Goal: Task Accomplishment & Management: Use online tool/utility

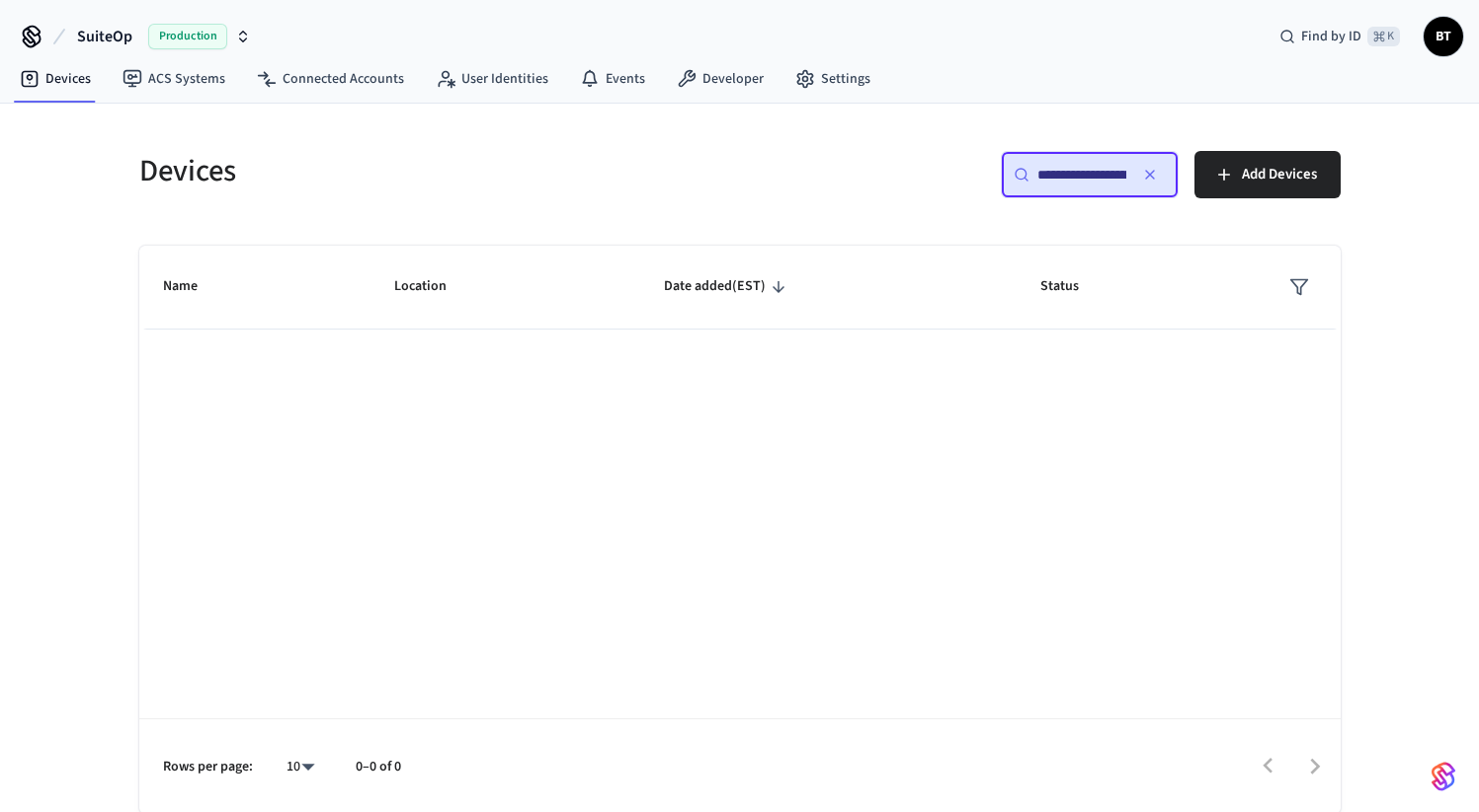
click at [1063, 169] on input "**********" at bounding box center [1082, 174] width 89 height 20
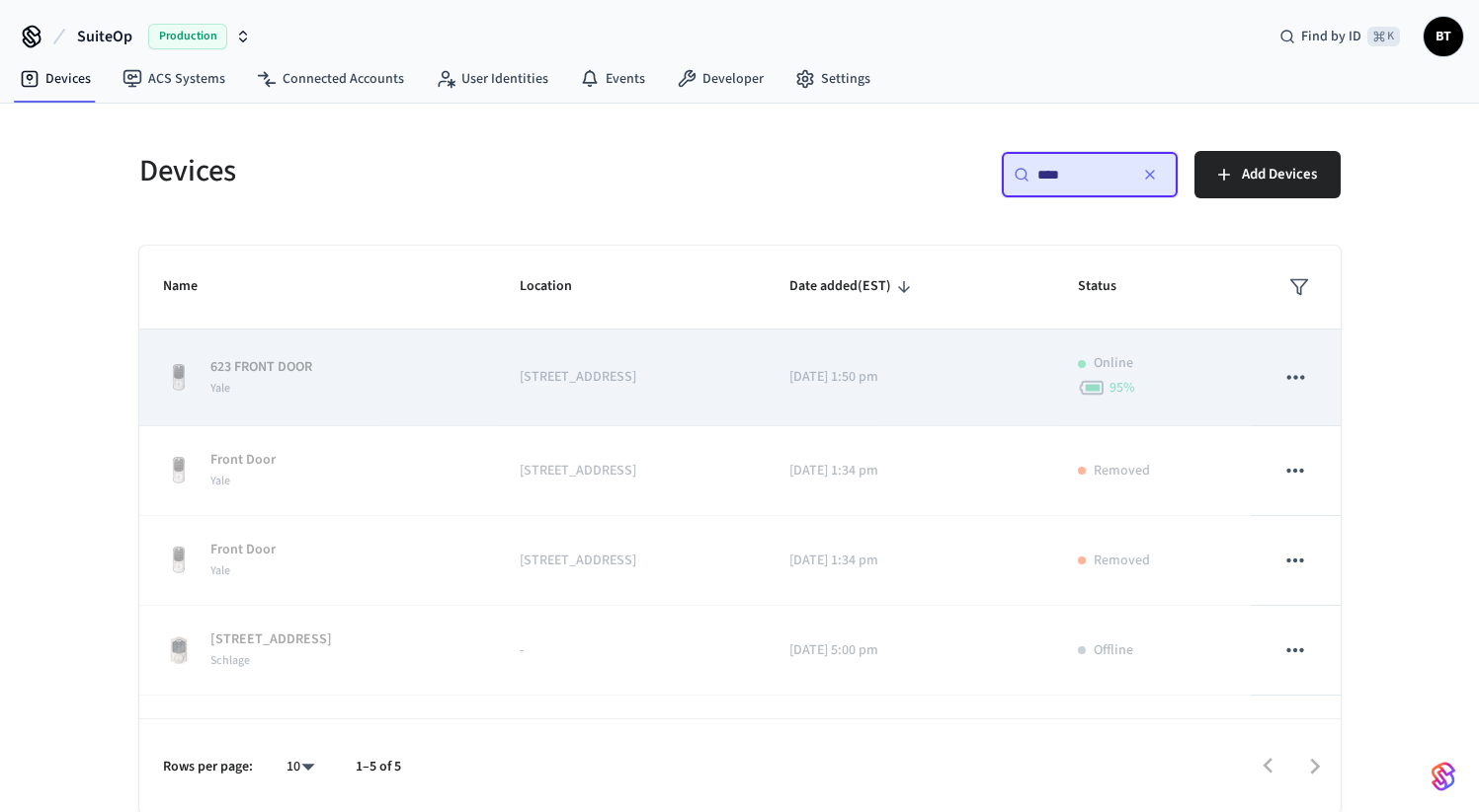
type input "***"
click at [717, 379] on td "[STREET_ADDRESS]" at bounding box center [631, 379] width 271 height 97
click at [1287, 376] on icon "sticky table" at bounding box center [1294, 377] width 17 height 4
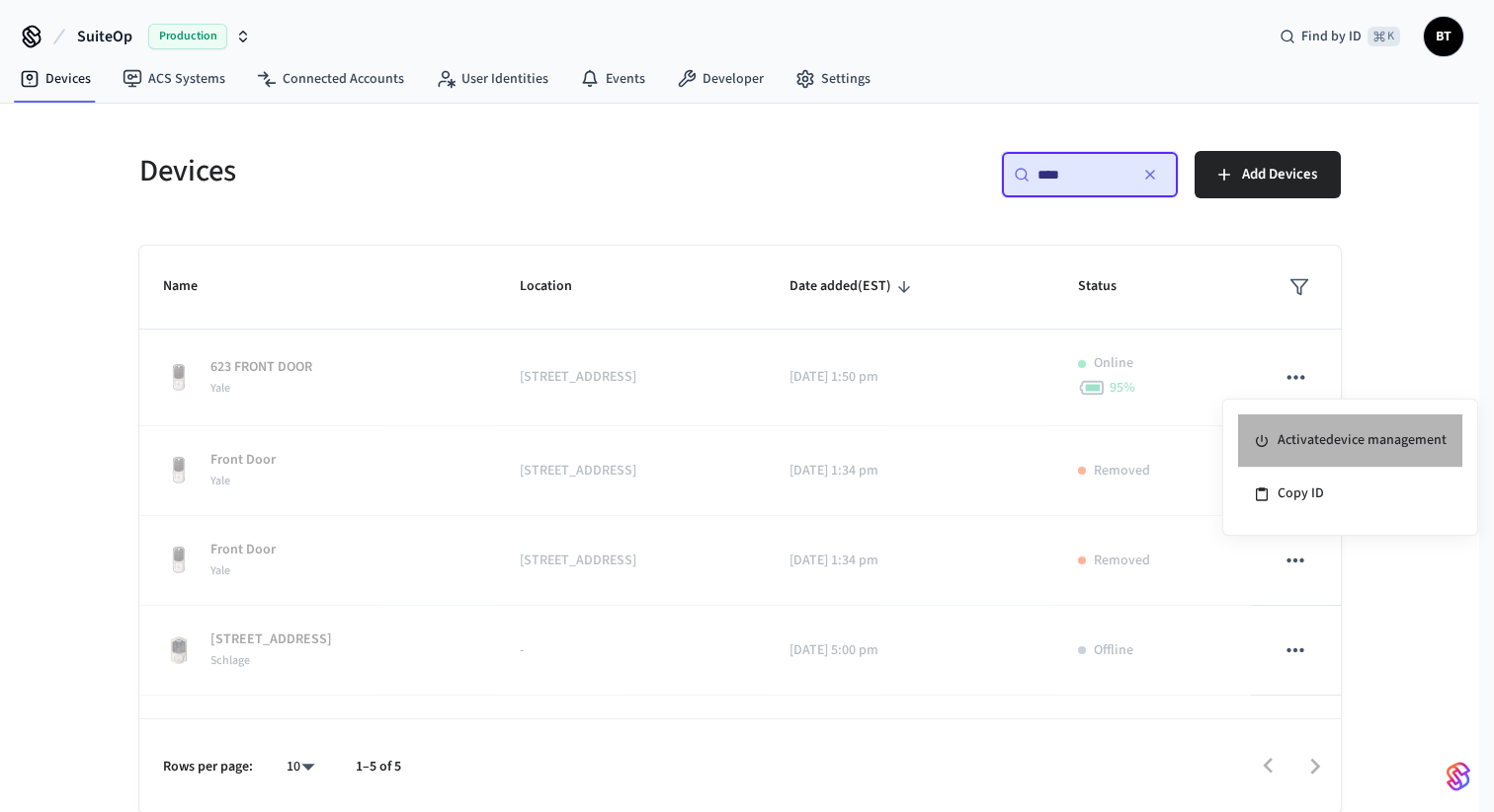
click at [1321, 426] on li "Activate device management" at bounding box center [1350, 441] width 224 height 54
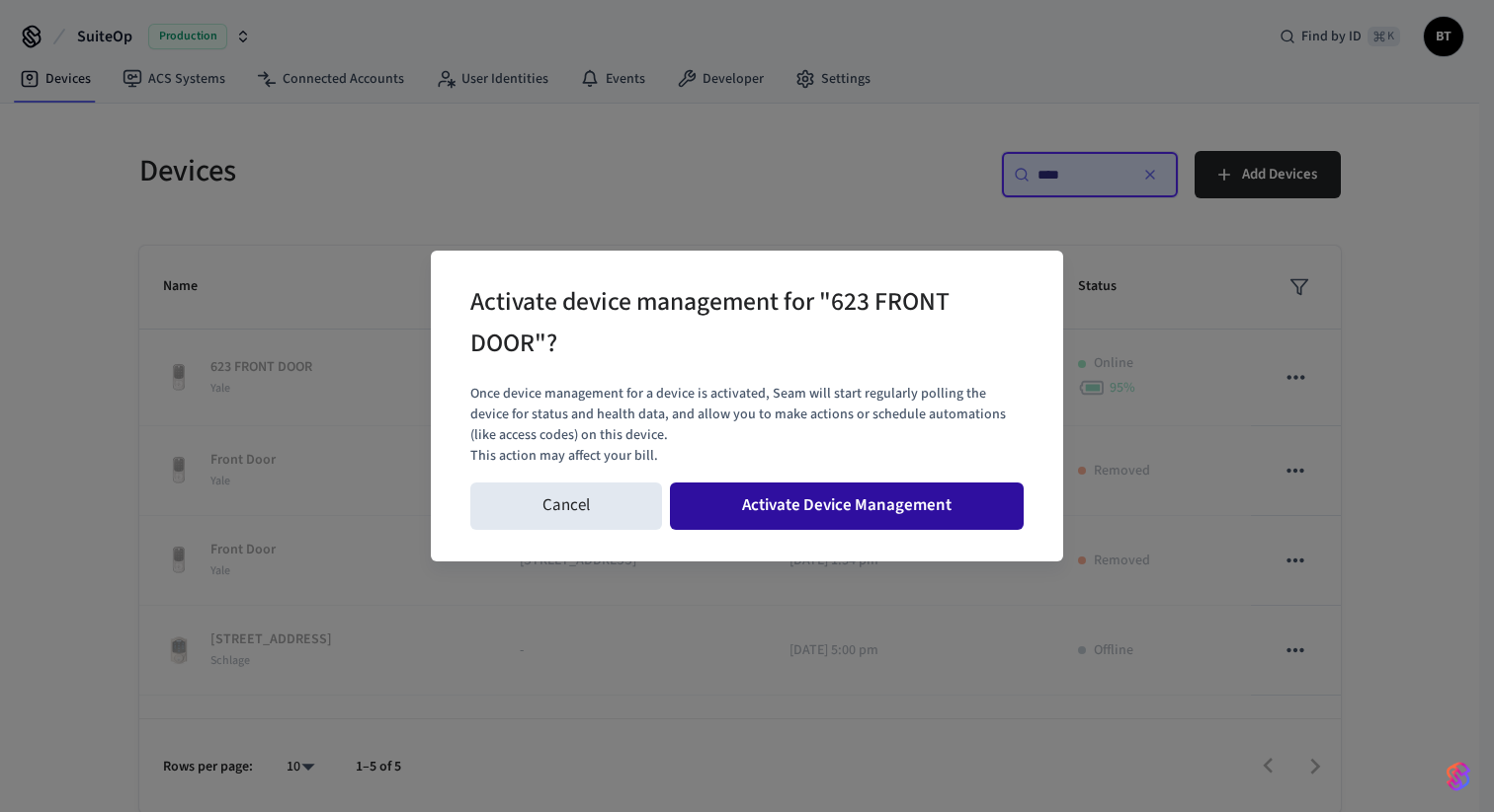
click at [845, 515] on button "Activate Device Management" at bounding box center [846, 507] width 353 height 48
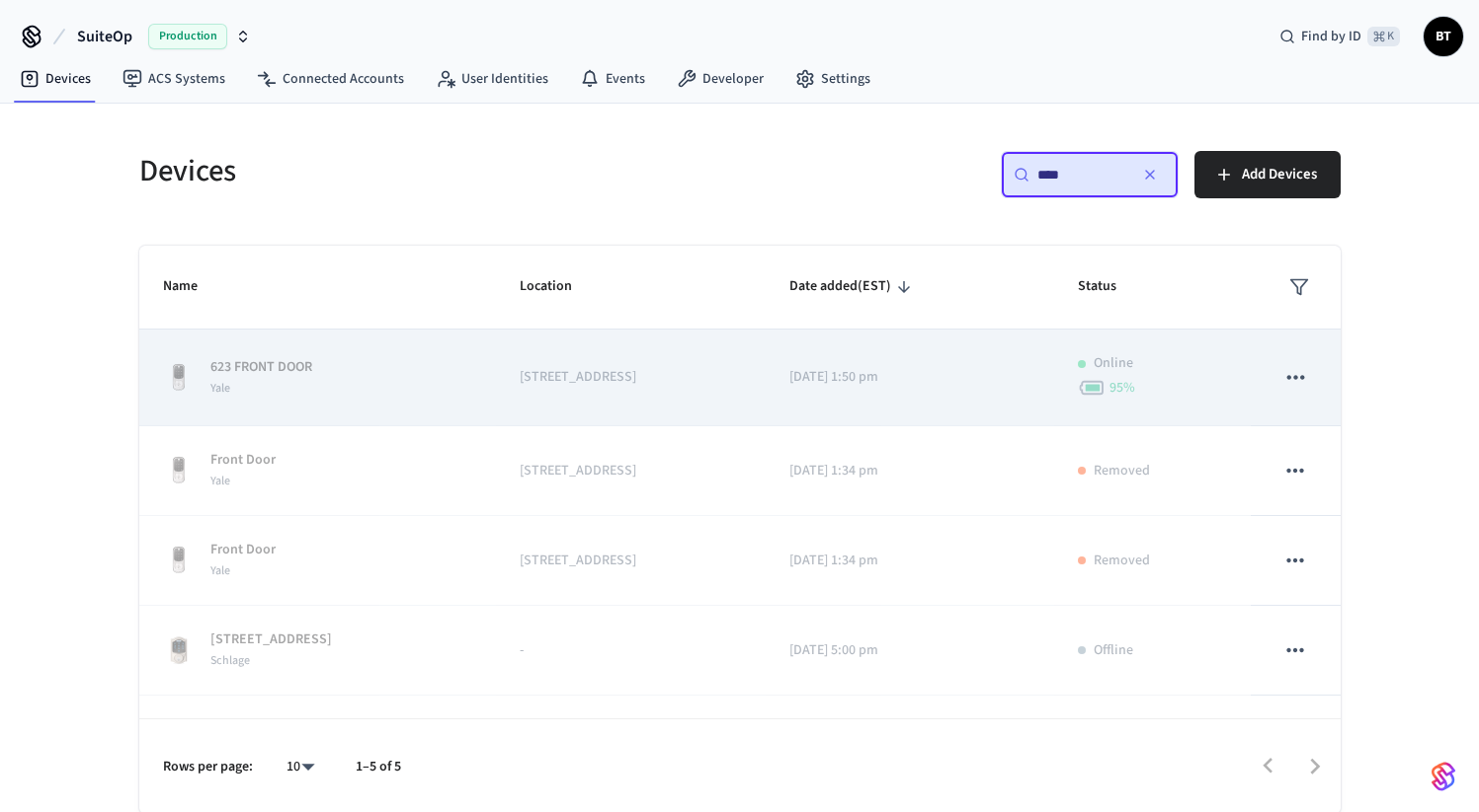
click at [1287, 376] on icon "sticky table" at bounding box center [1294, 377] width 17 height 4
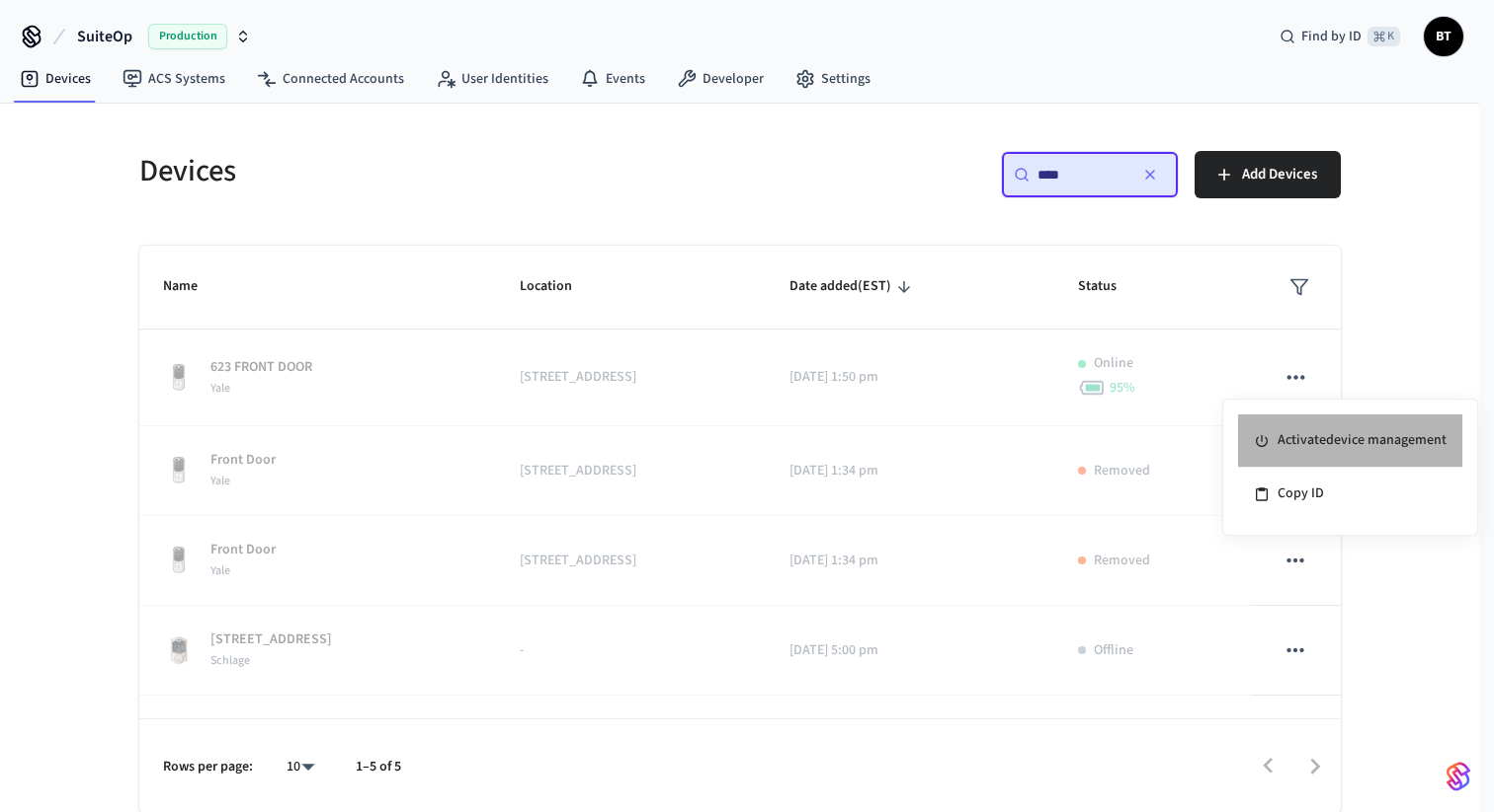
click at [1282, 423] on li "Activate device management" at bounding box center [1350, 441] width 224 height 54
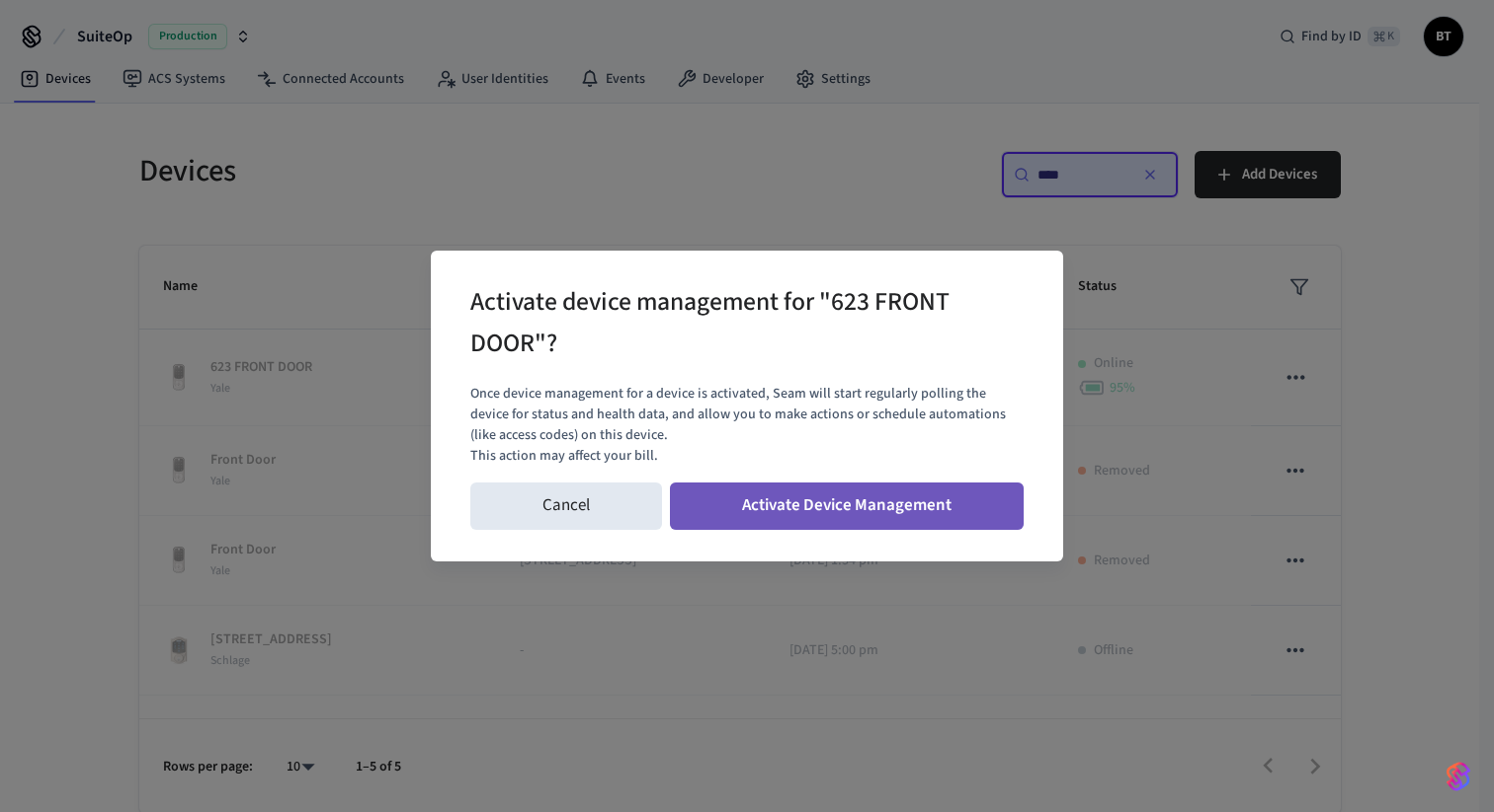
click at [821, 512] on button "Activate Device Management" at bounding box center [846, 507] width 353 height 48
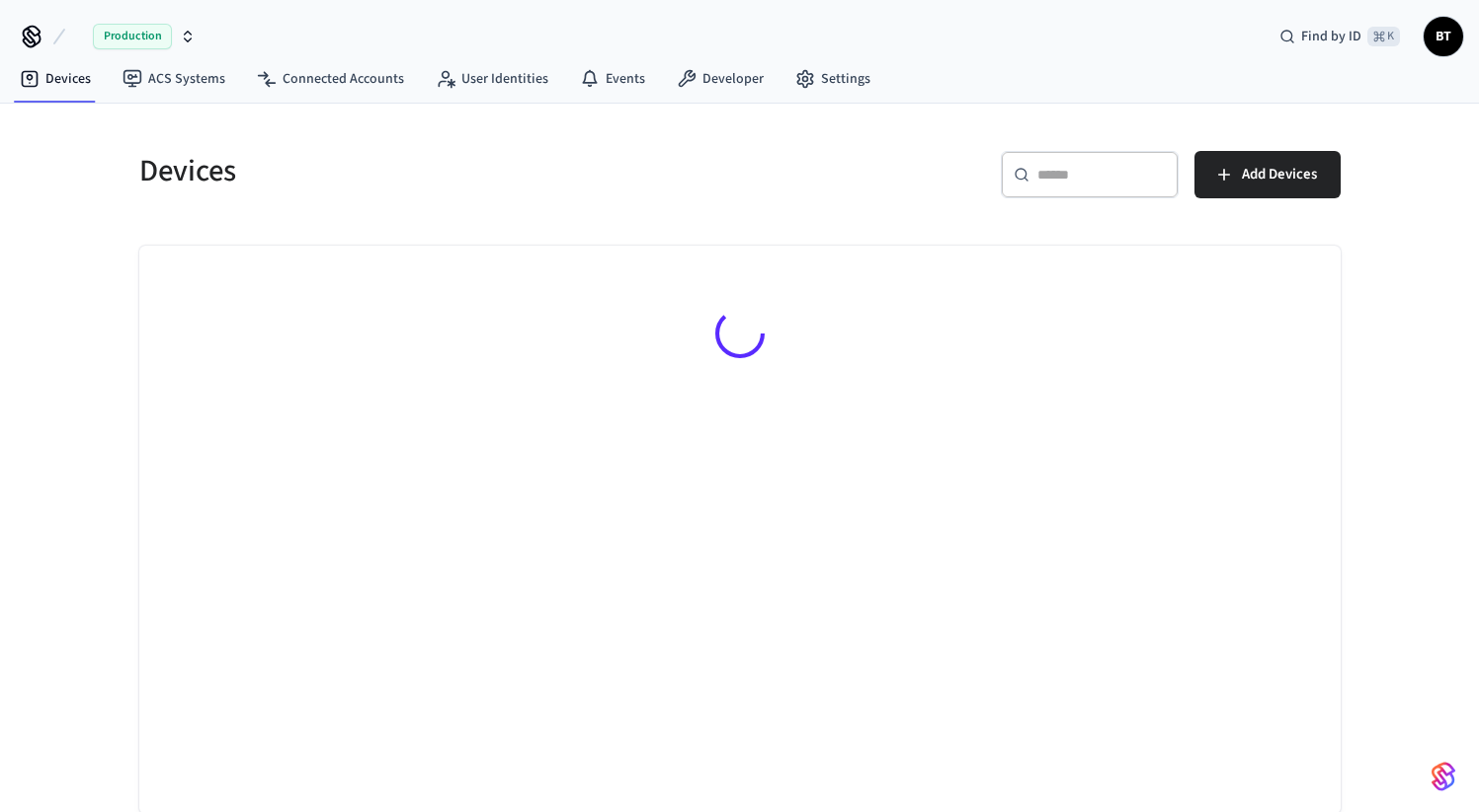
click at [551, 212] on div "Devices" at bounding box center [422, 171] width 612 height 87
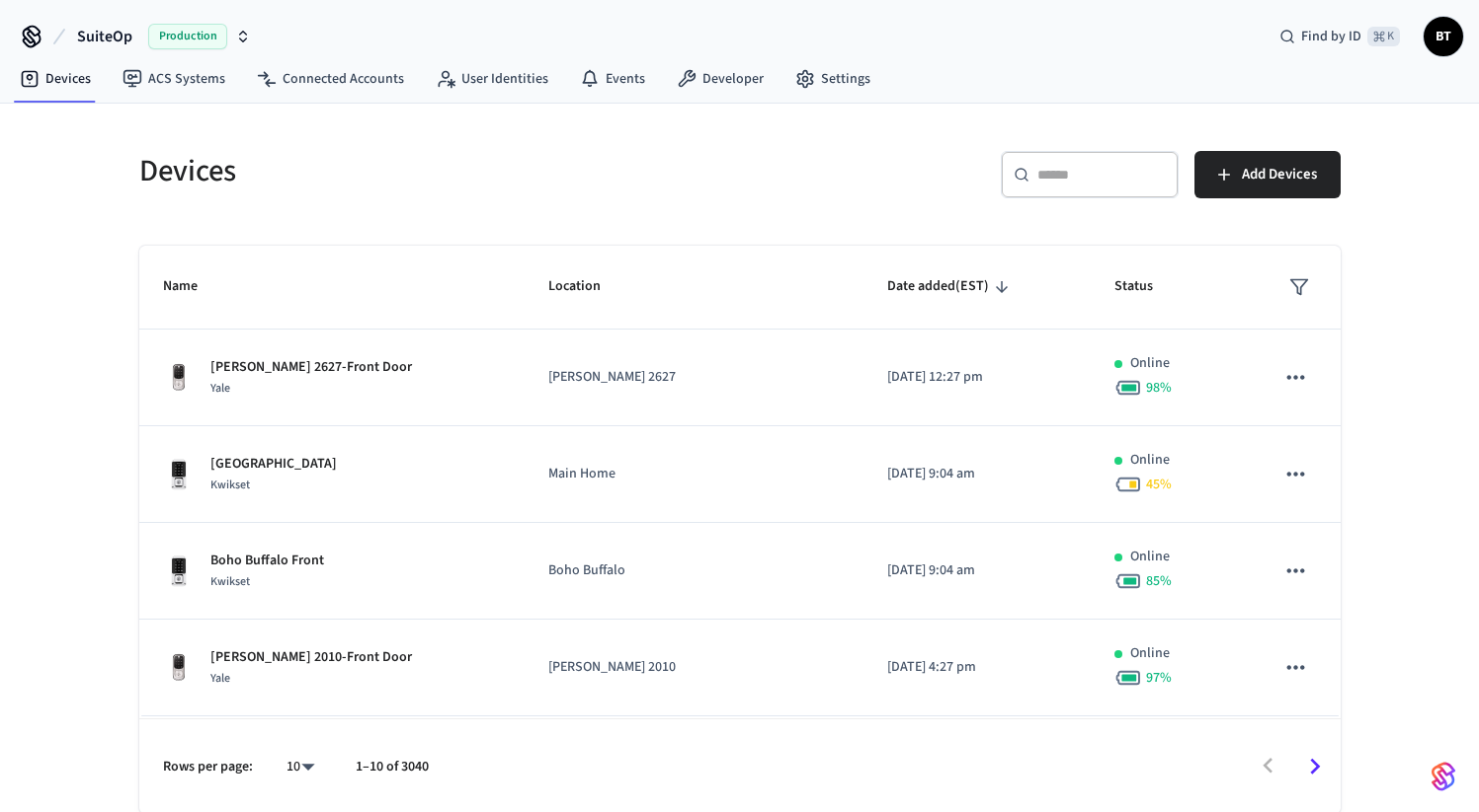
click at [1078, 174] on input "text" at bounding box center [1101, 174] width 128 height 20
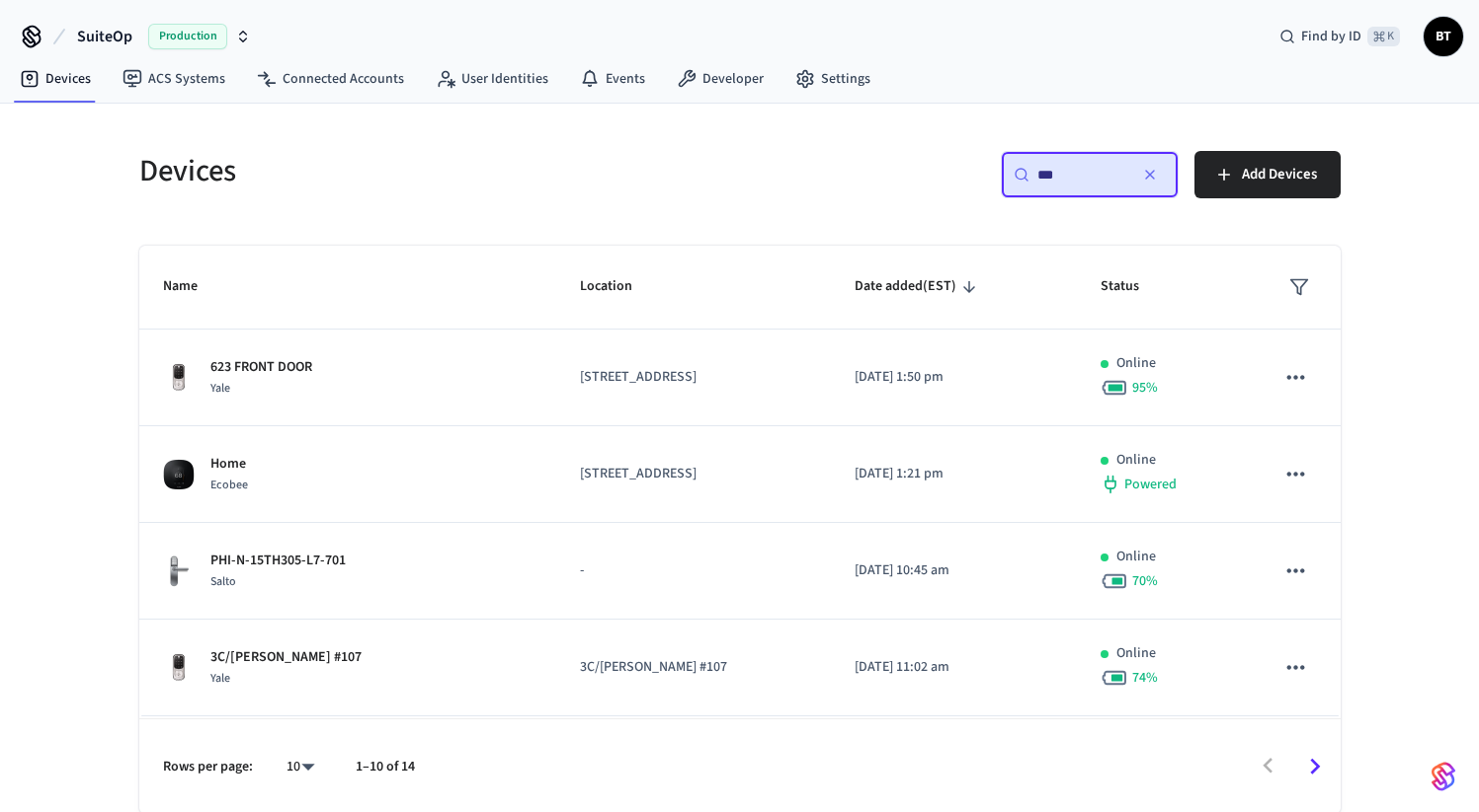
type input "***"
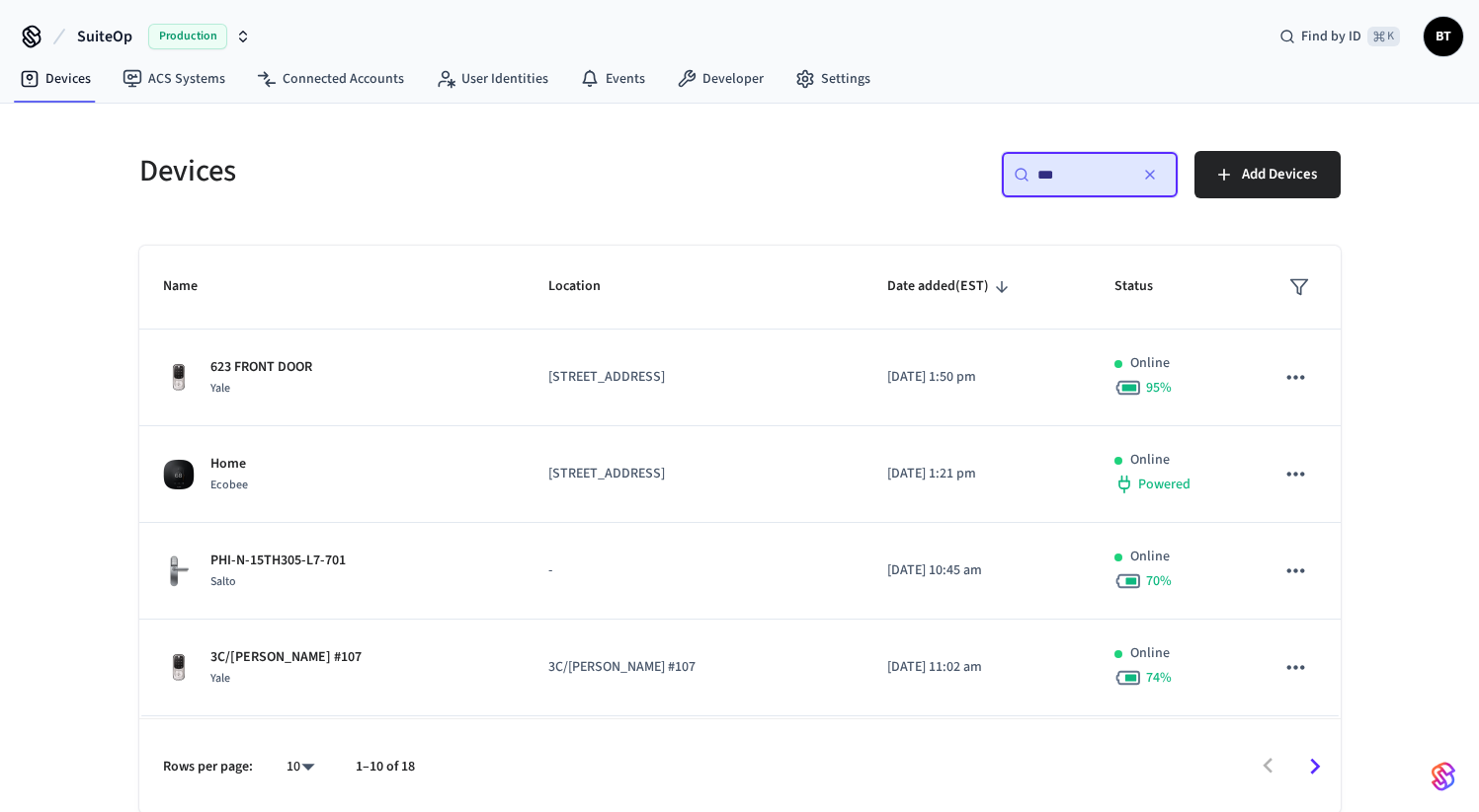
click at [856, 100] on nav "Devices ACS Systems Connected Accounts User Identities Events Developer Settings" at bounding box center [444, 80] width 882 height 46
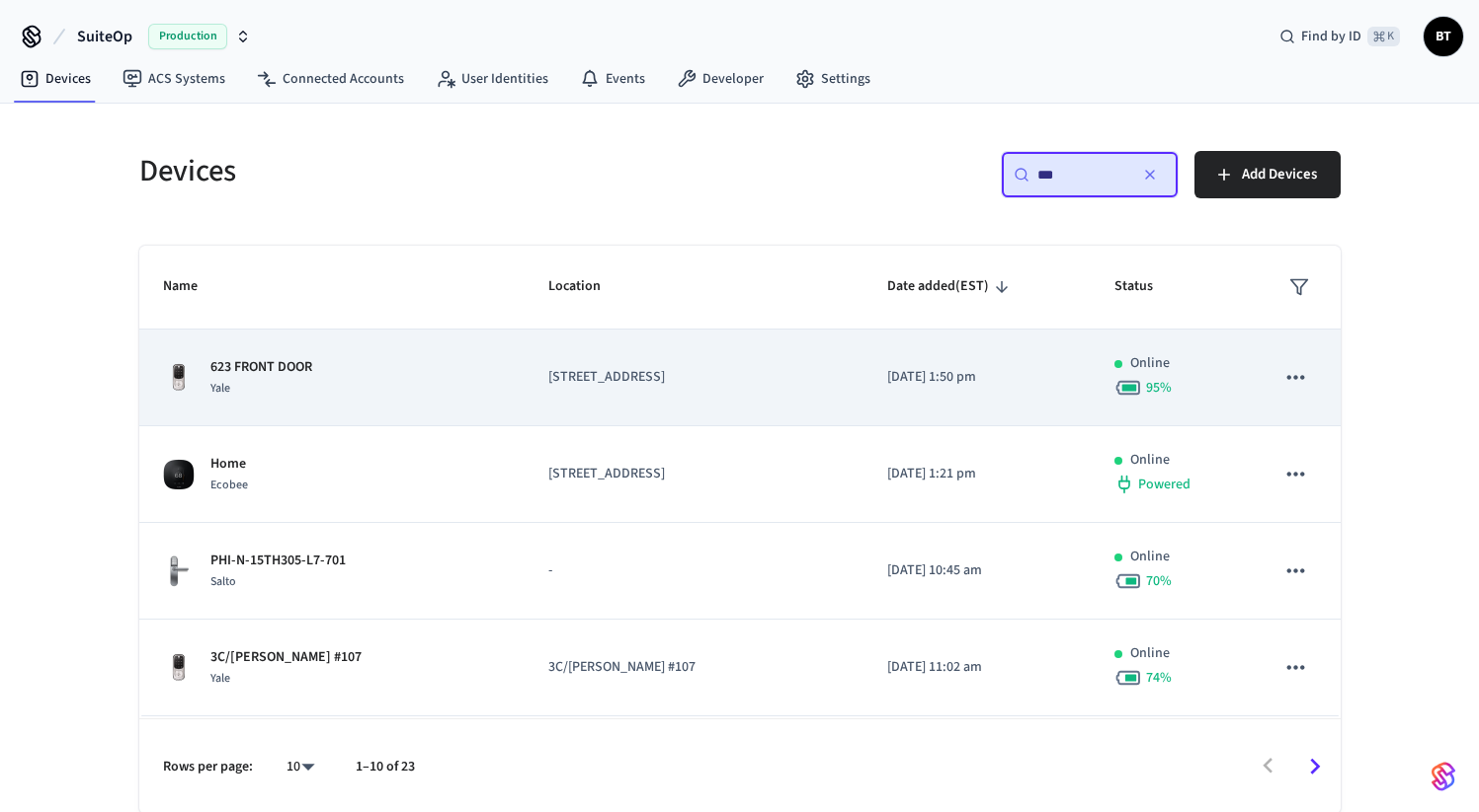
click at [900, 382] on td "[DATE] 1:50 pm" at bounding box center [976, 379] width 227 height 97
click at [672, 390] on td "[STREET_ADDRESS]" at bounding box center [694, 379] width 339 height 97
click at [474, 376] on td "623 FRONT DOOR Yale" at bounding box center [331, 379] width 385 height 97
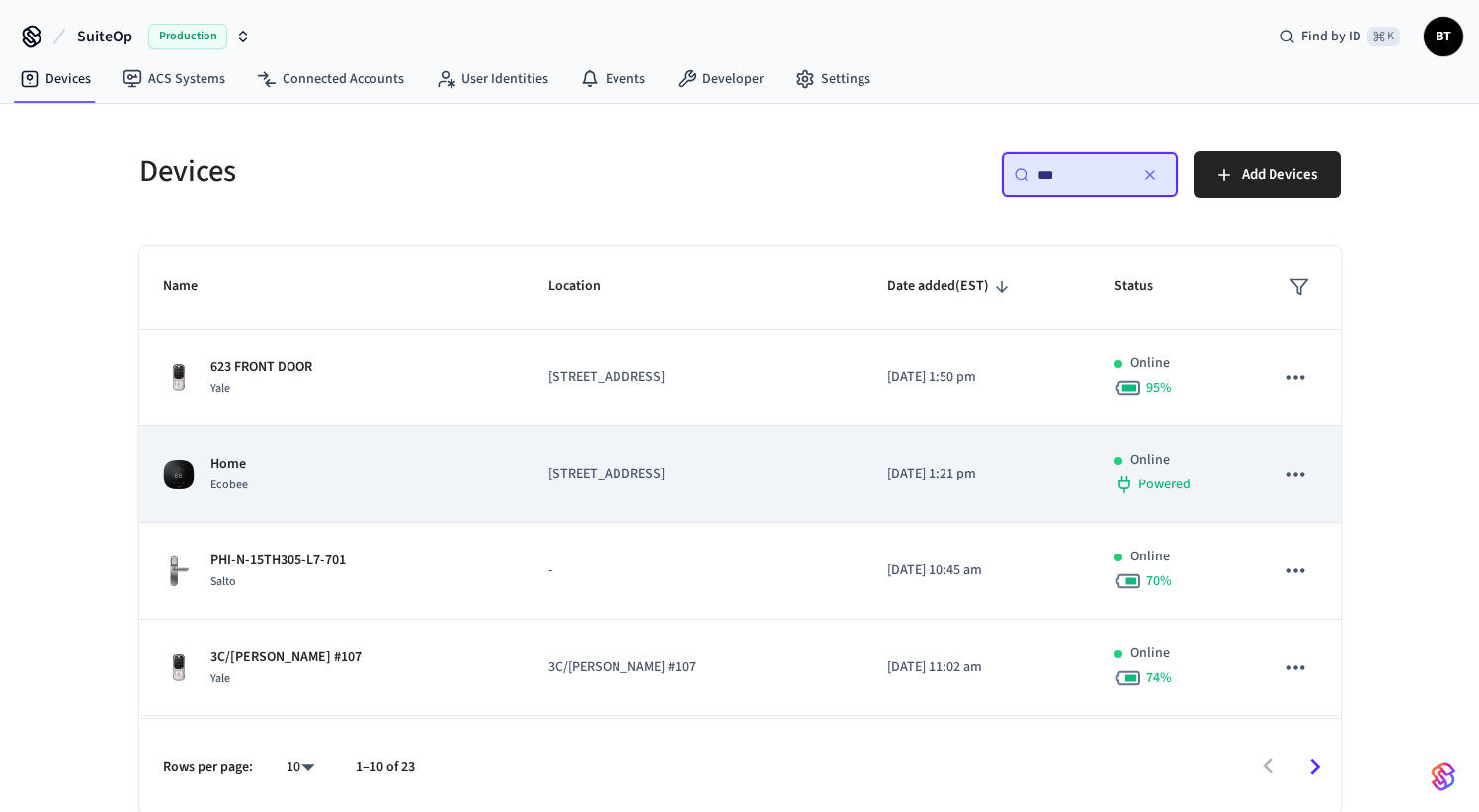
click at [525, 479] on td "[STREET_ADDRESS]" at bounding box center [694, 475] width 339 height 97
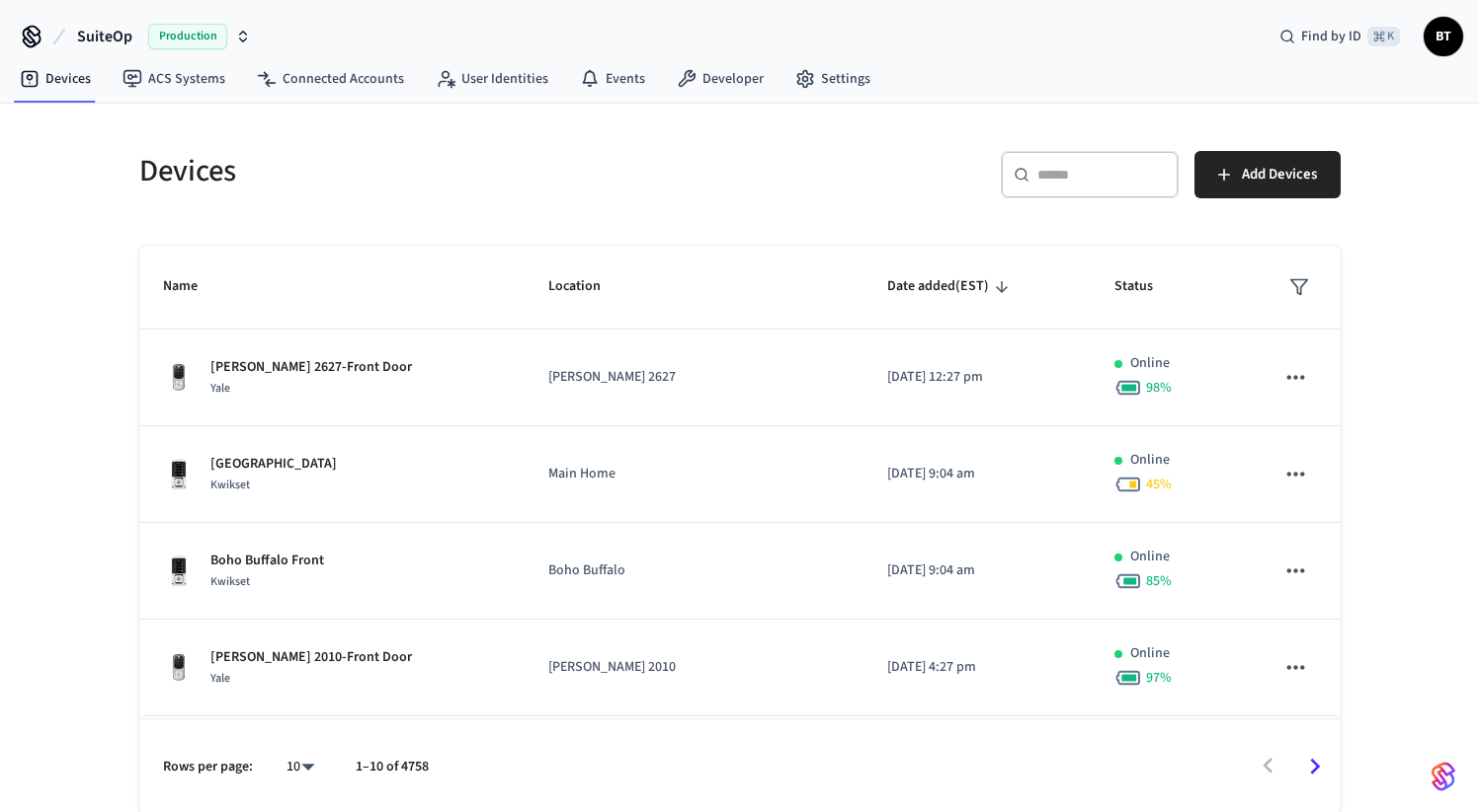
click at [1033, 172] on div "​ ​" at bounding box center [1089, 174] width 178 height 48
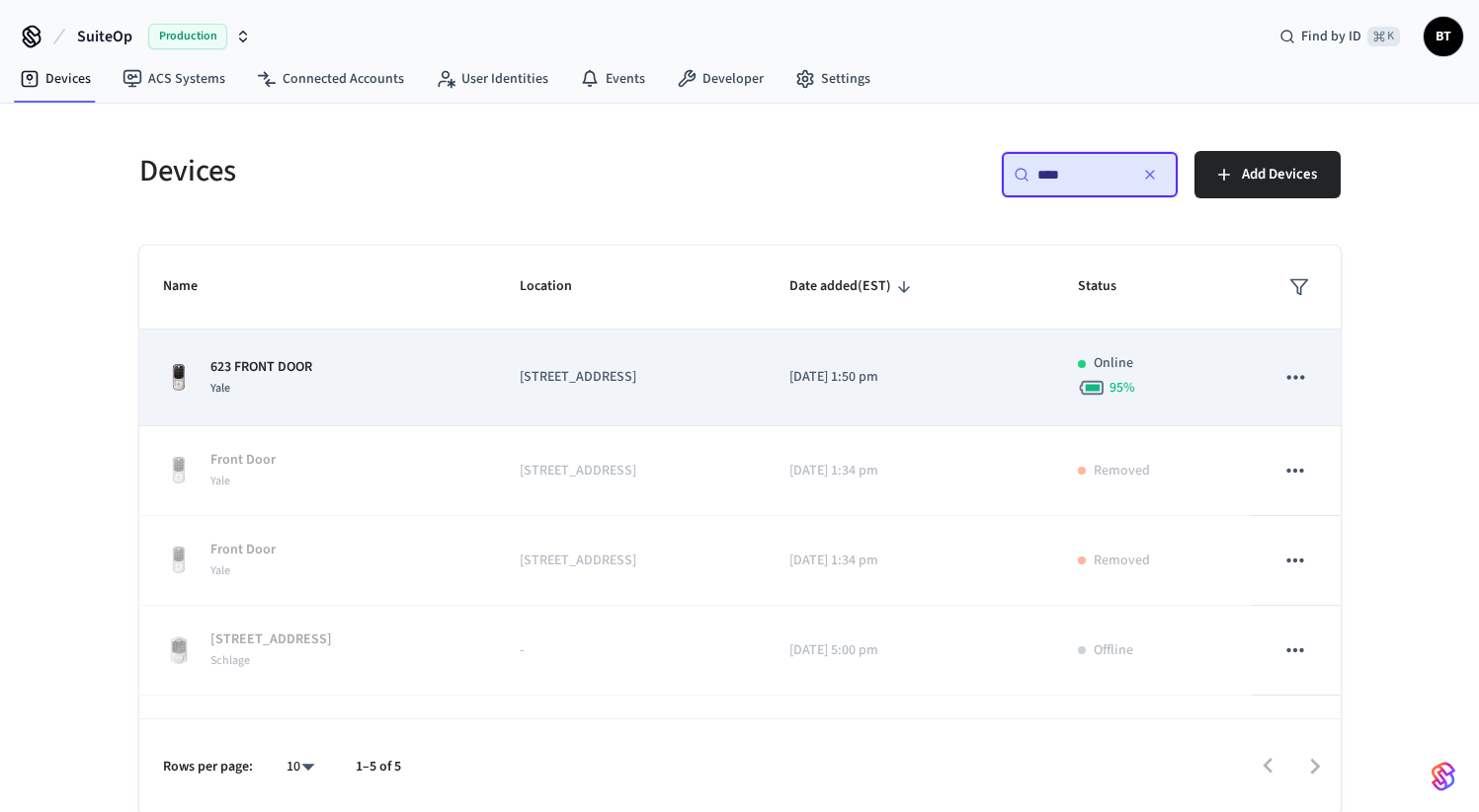
type input "***"
click at [901, 377] on p "[DATE] 1:50 pm" at bounding box center [910, 377] width 241 height 21
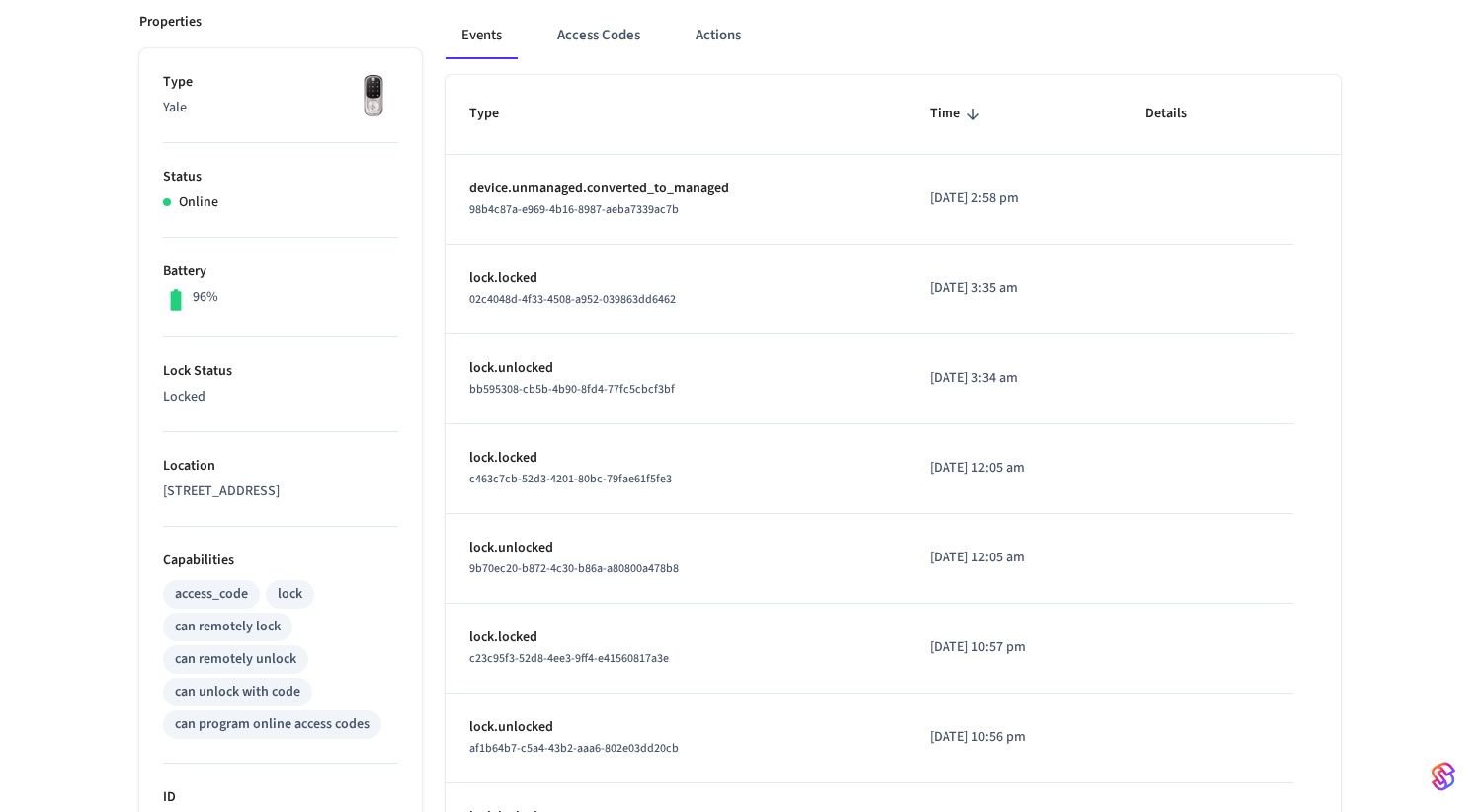
scroll to position [651, 0]
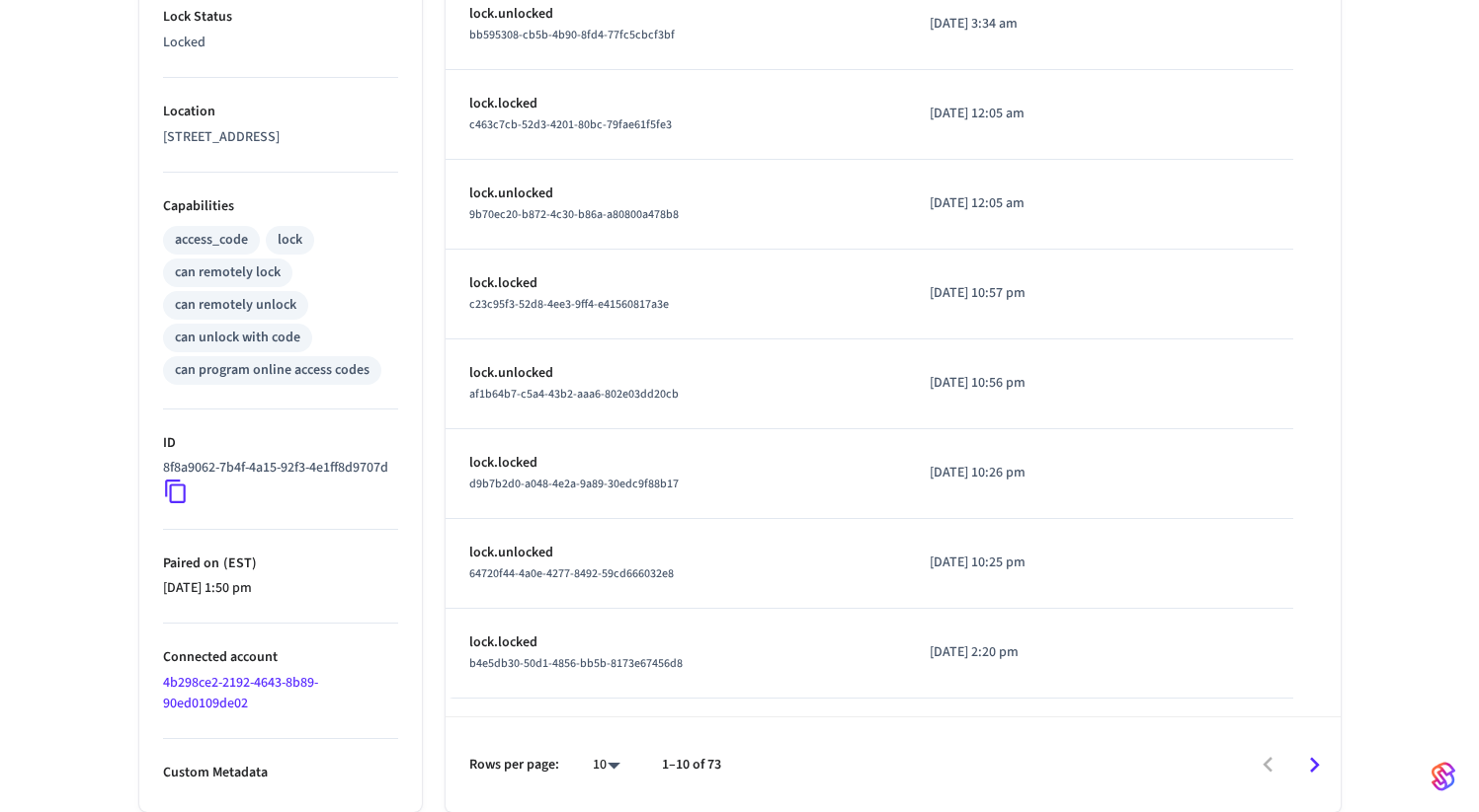
click at [174, 490] on icon at bounding box center [176, 492] width 26 height 26
